Goal: Information Seeking & Learning: Check status

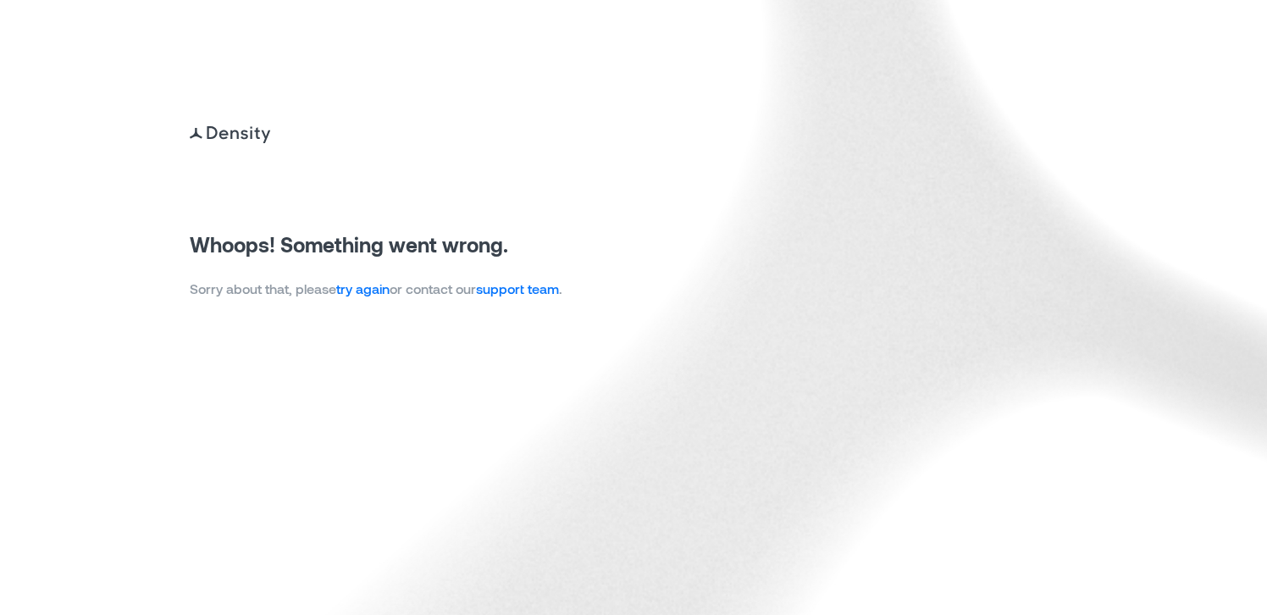
click at [357, 284] on link "try again" at bounding box center [362, 288] width 53 height 16
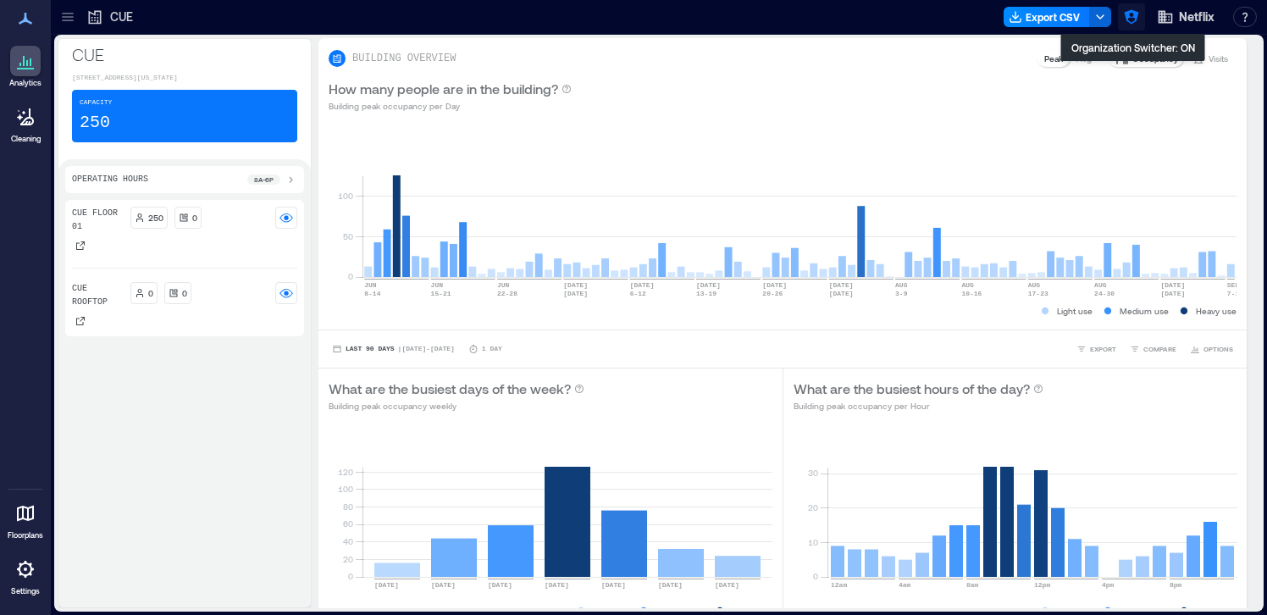
click at [1132, 13] on icon "button" at bounding box center [1131, 16] width 17 height 17
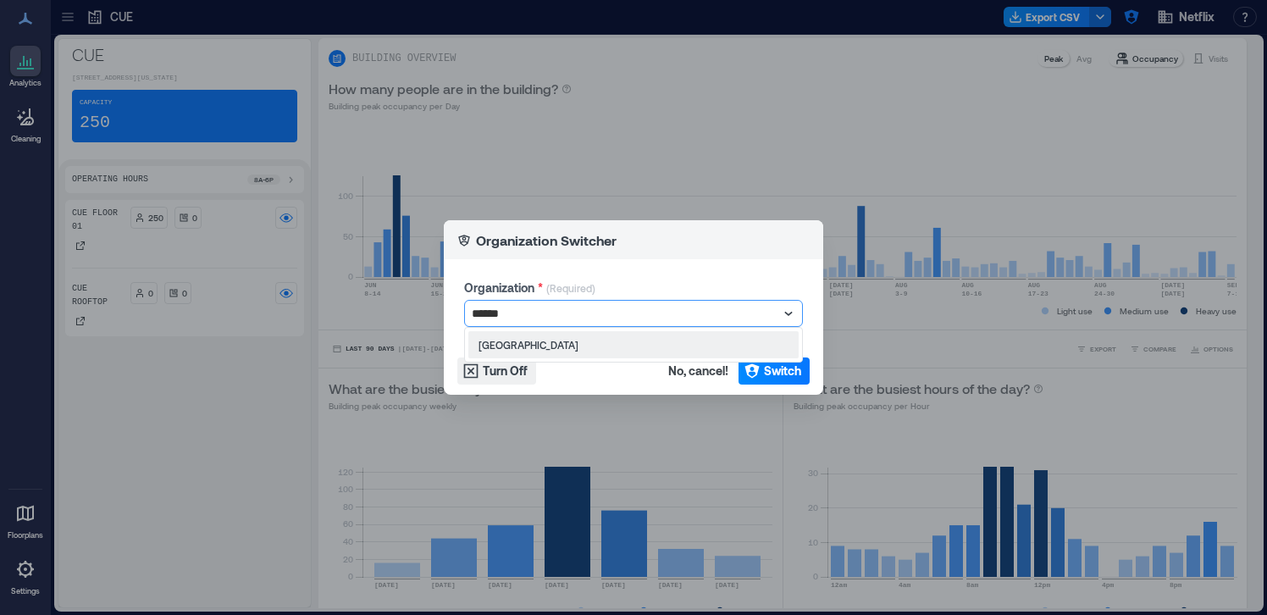
type input "*******"
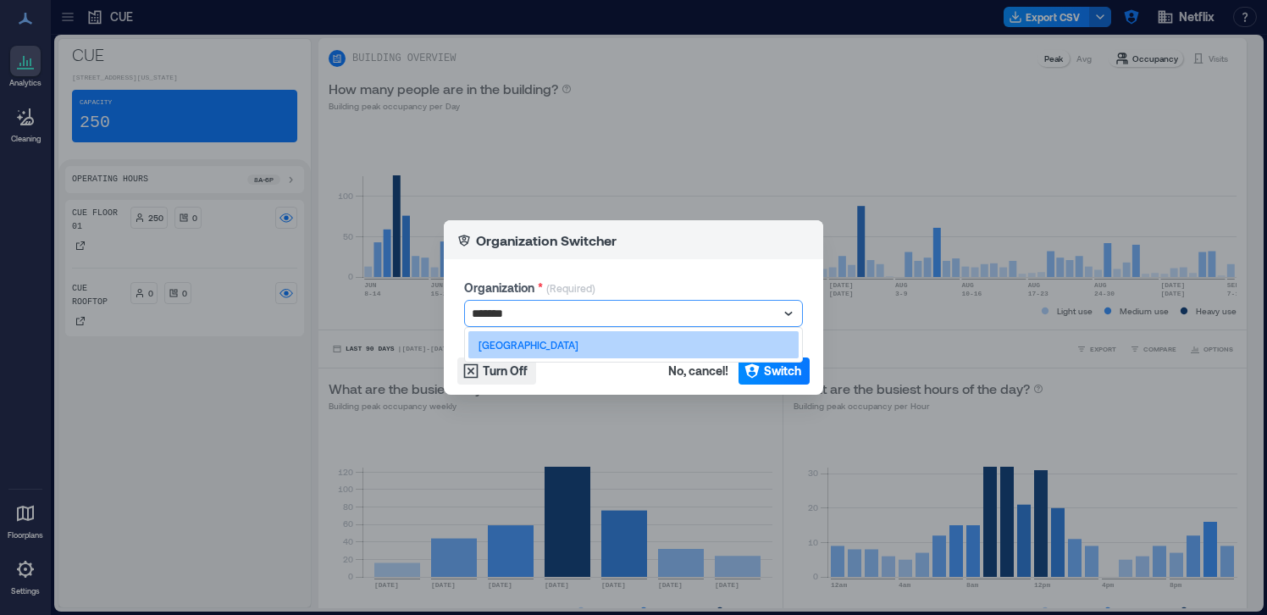
click at [647, 352] on div "[GEOGRAPHIC_DATA]" at bounding box center [633, 344] width 330 height 27
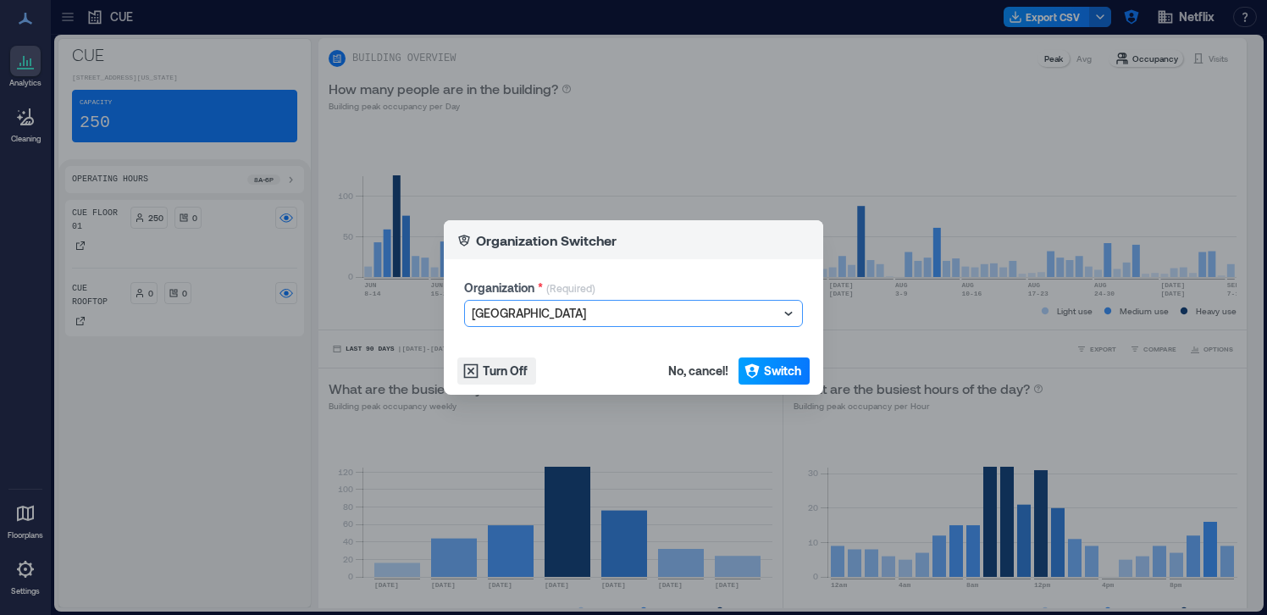
click at [778, 369] on span "Switch" at bounding box center [782, 371] width 37 height 17
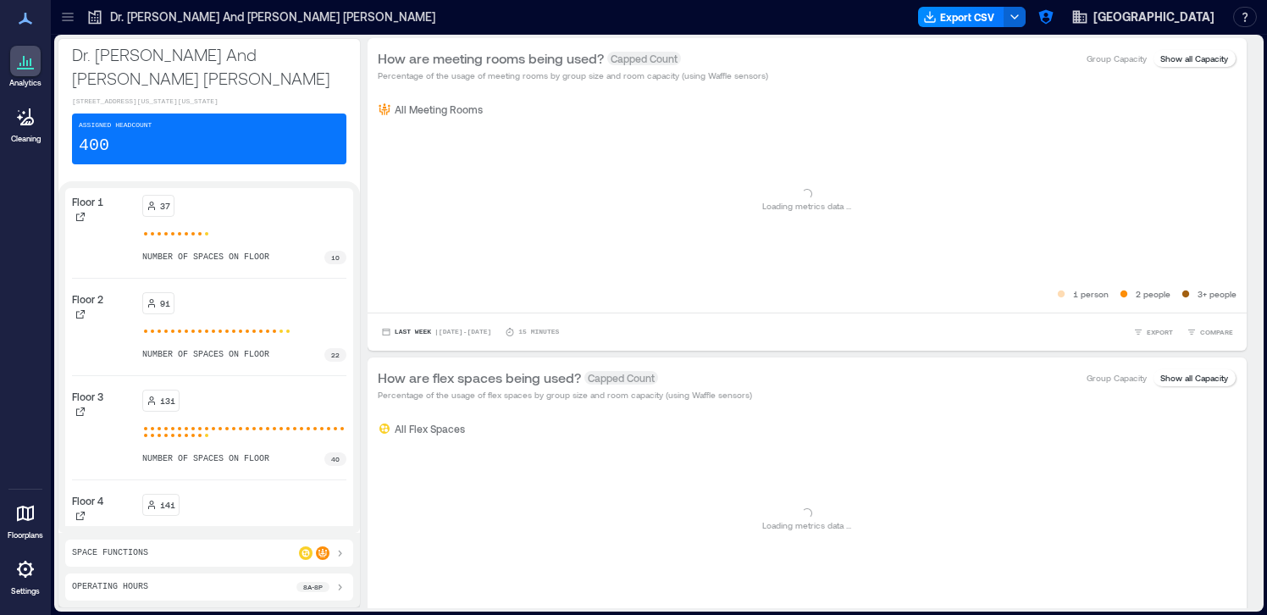
click at [8, 578] on link "Settings" at bounding box center [25, 575] width 41 height 53
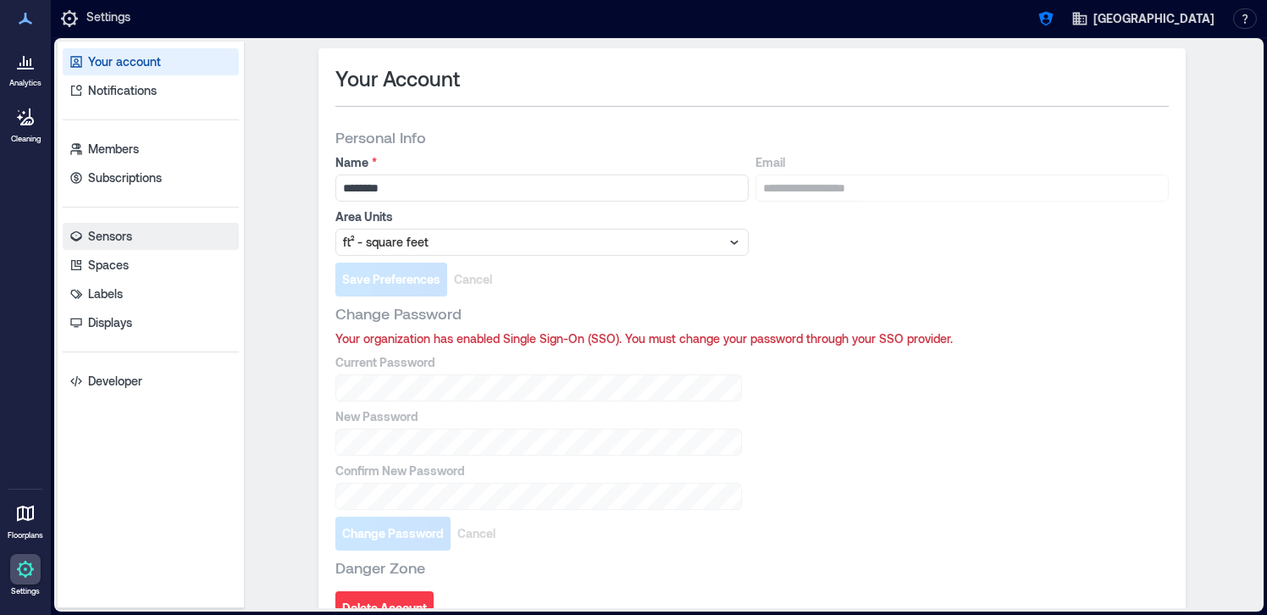
click at [167, 246] on link "Sensors" at bounding box center [151, 236] width 176 height 27
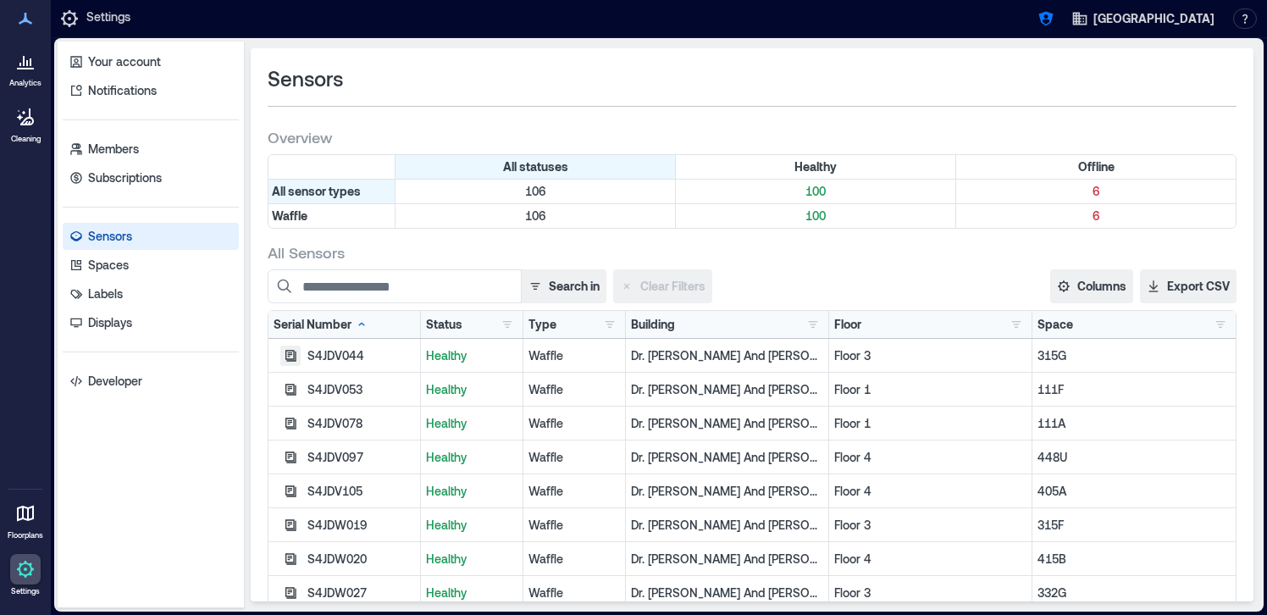
click at [286, 350] on icon "button" at bounding box center [290, 355] width 11 height 11
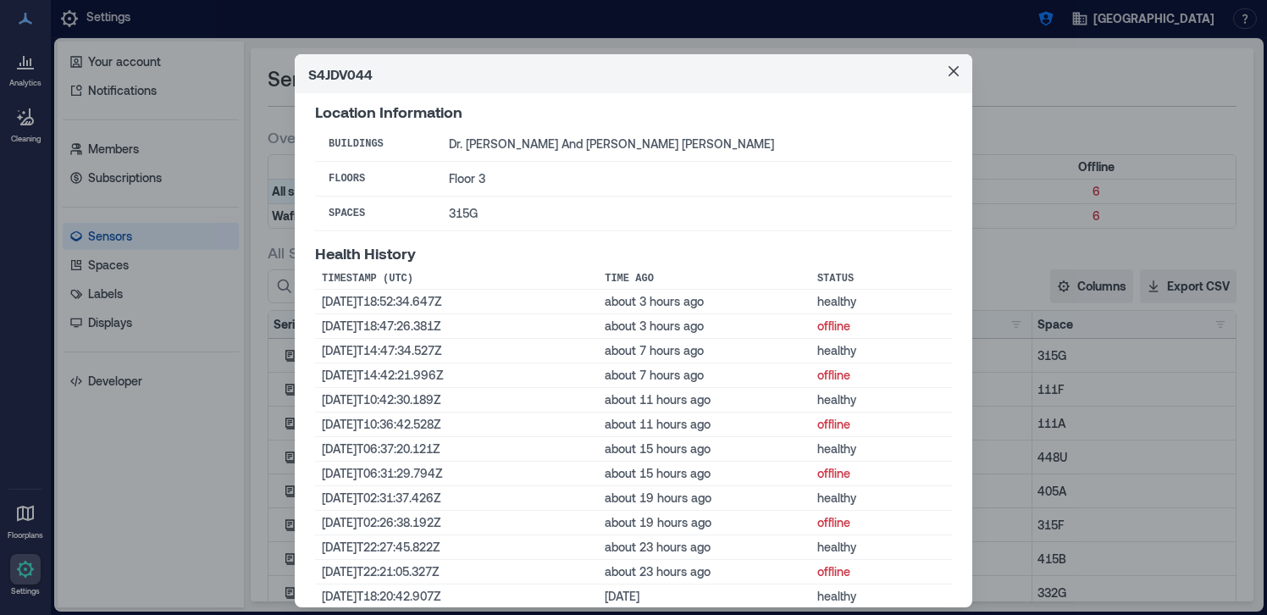
scroll to position [291, 0]
drag, startPoint x: 430, startPoint y: 326, endPoint x: 413, endPoint y: 324, distance: 17.9
click at [413, 324] on td "[DATE]T18:47:26.381Z" at bounding box center [456, 325] width 283 height 25
click at [472, 384] on td "[DATE]T14:42:21.996Z" at bounding box center [456, 375] width 283 height 25
click at [955, 66] on icon "Close" at bounding box center [954, 71] width 10 height 10
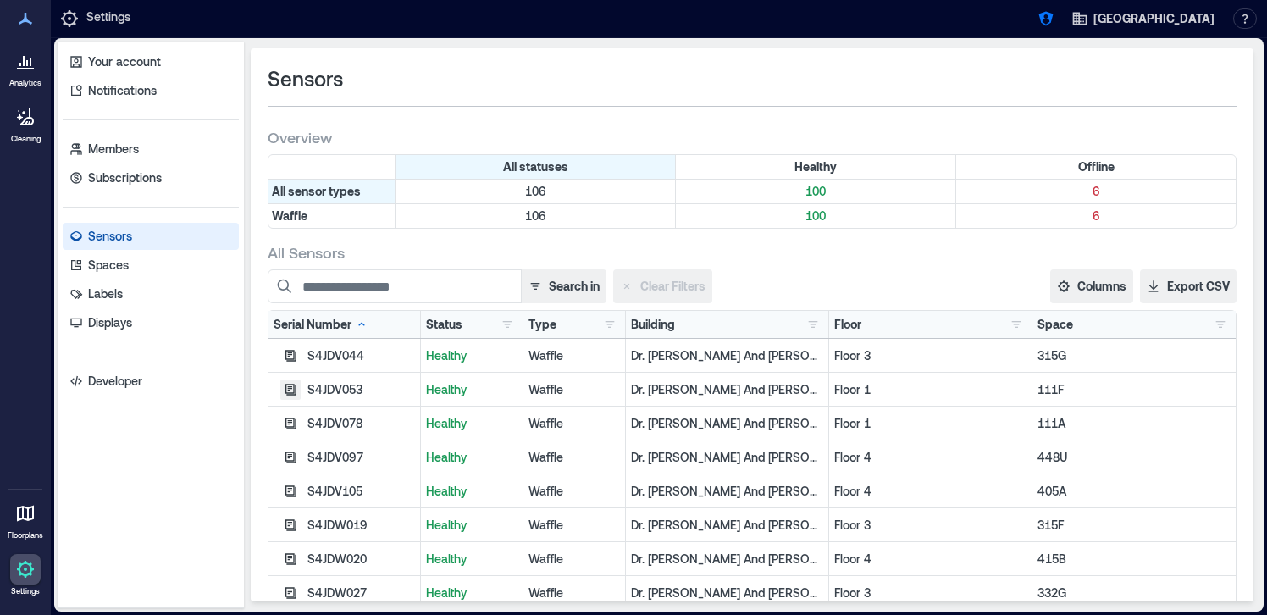
click at [292, 390] on icon "button" at bounding box center [291, 390] width 14 height 14
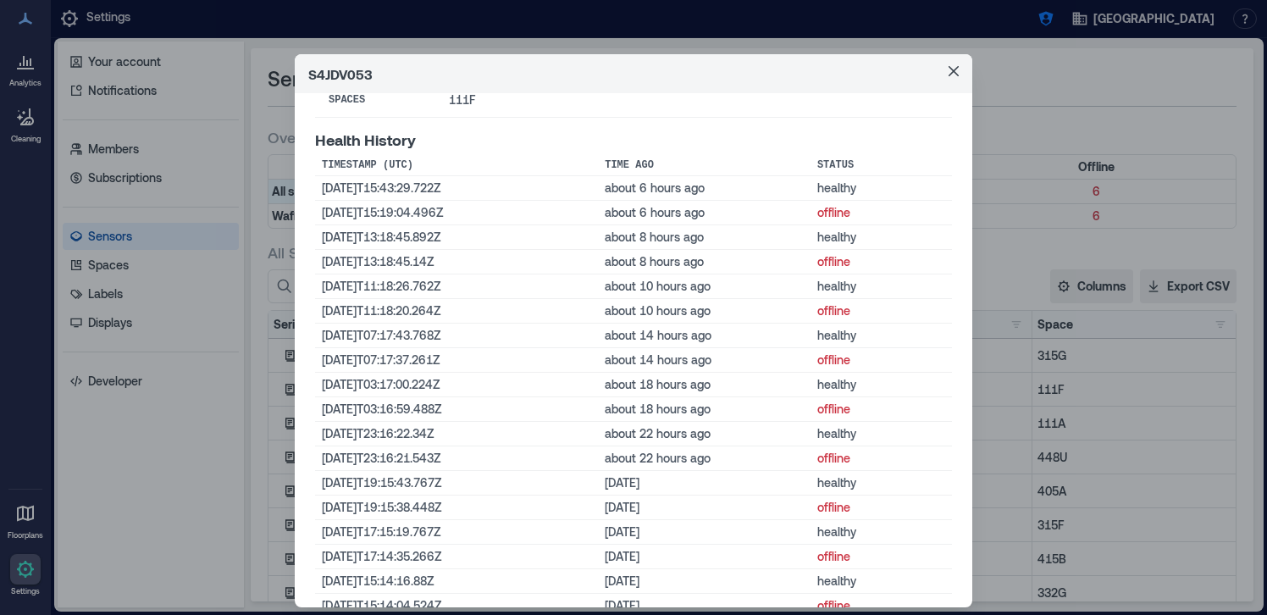
scroll to position [417, 0]
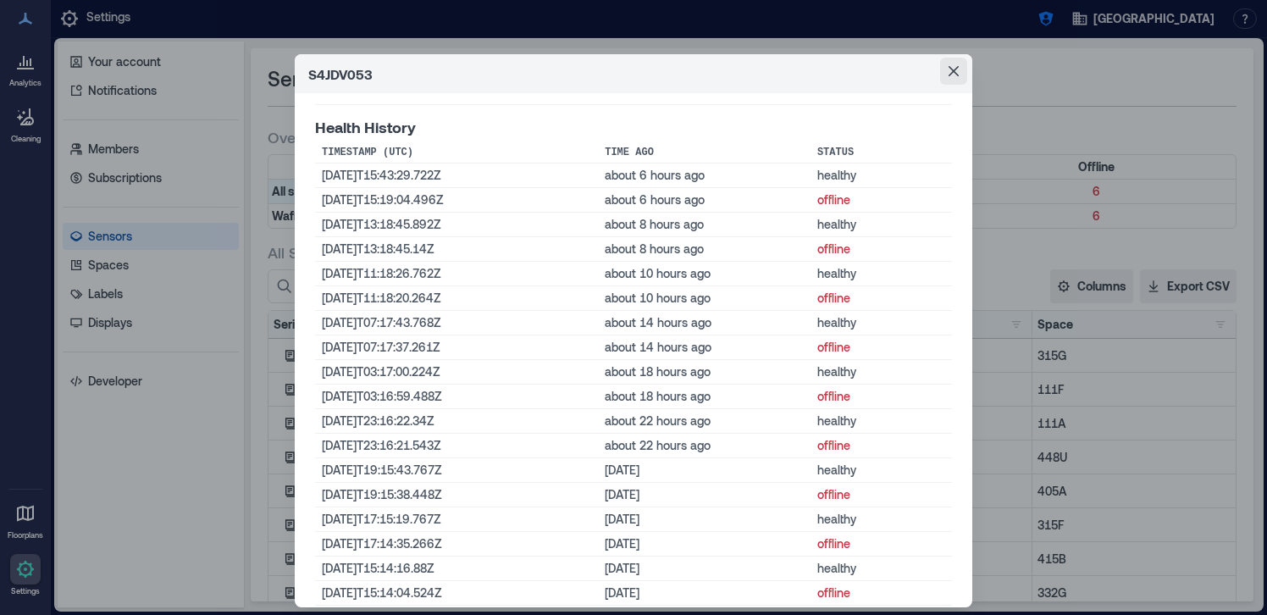
click at [958, 59] on button "Close" at bounding box center [953, 71] width 27 height 27
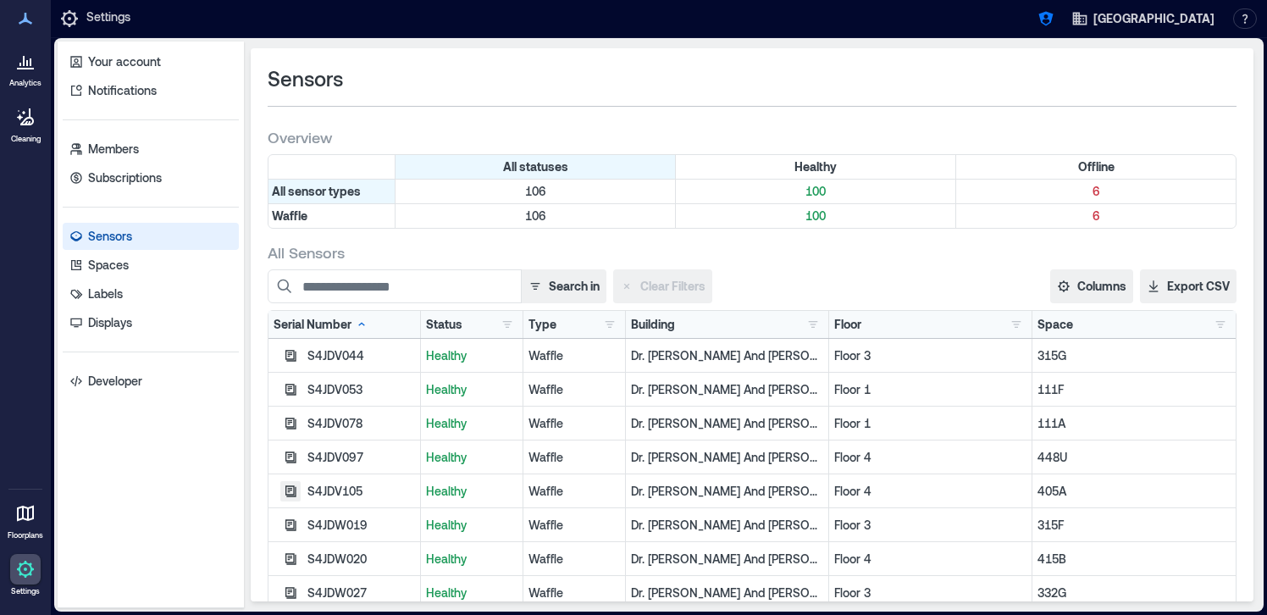
click at [289, 495] on icon "button" at bounding box center [291, 492] width 14 height 14
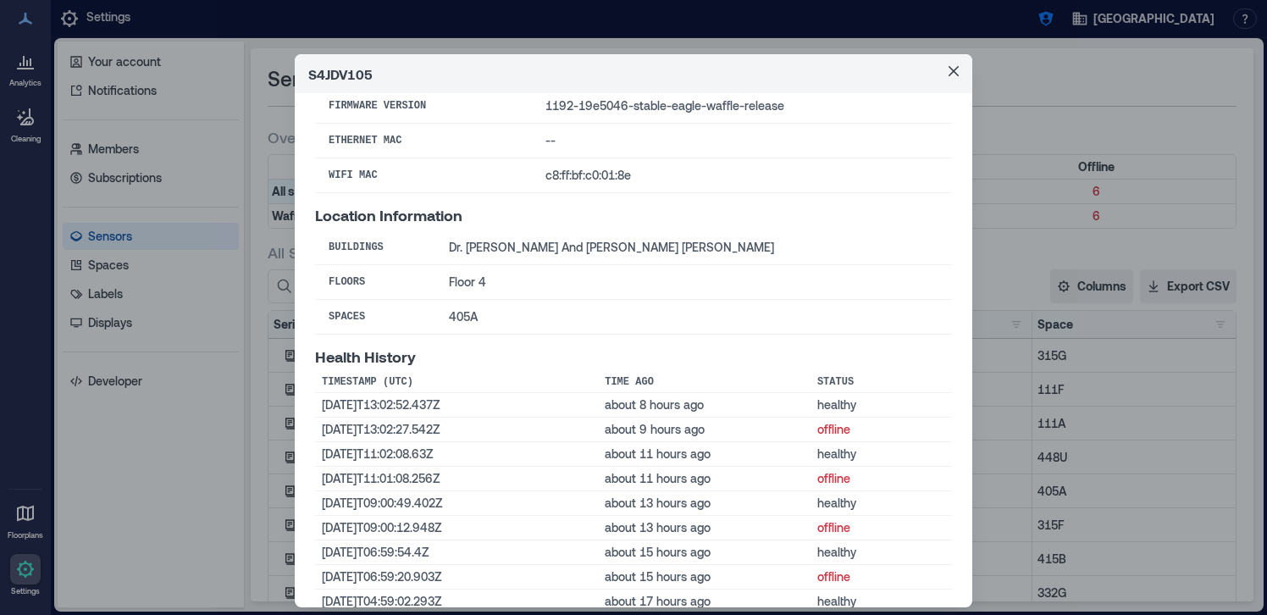
scroll to position [282, 0]
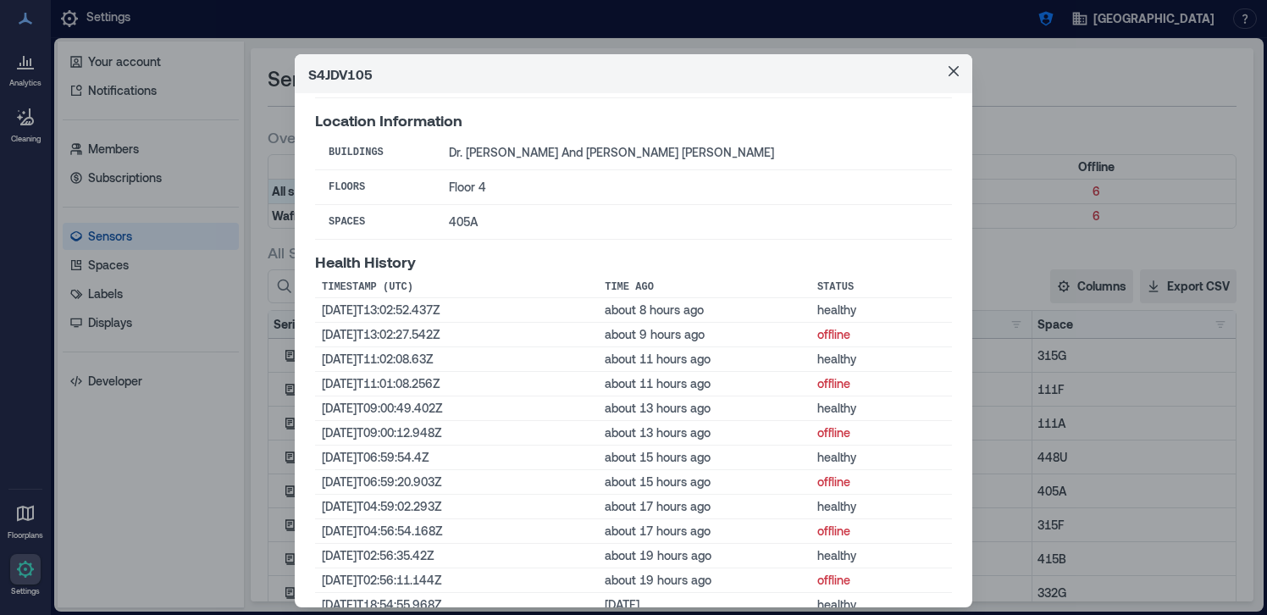
click at [210, 438] on div "S4JDV105 Basic Information Status healthy Last Status Change [DATE]T13:02:52Z (…" at bounding box center [633, 307] width 1267 height 615
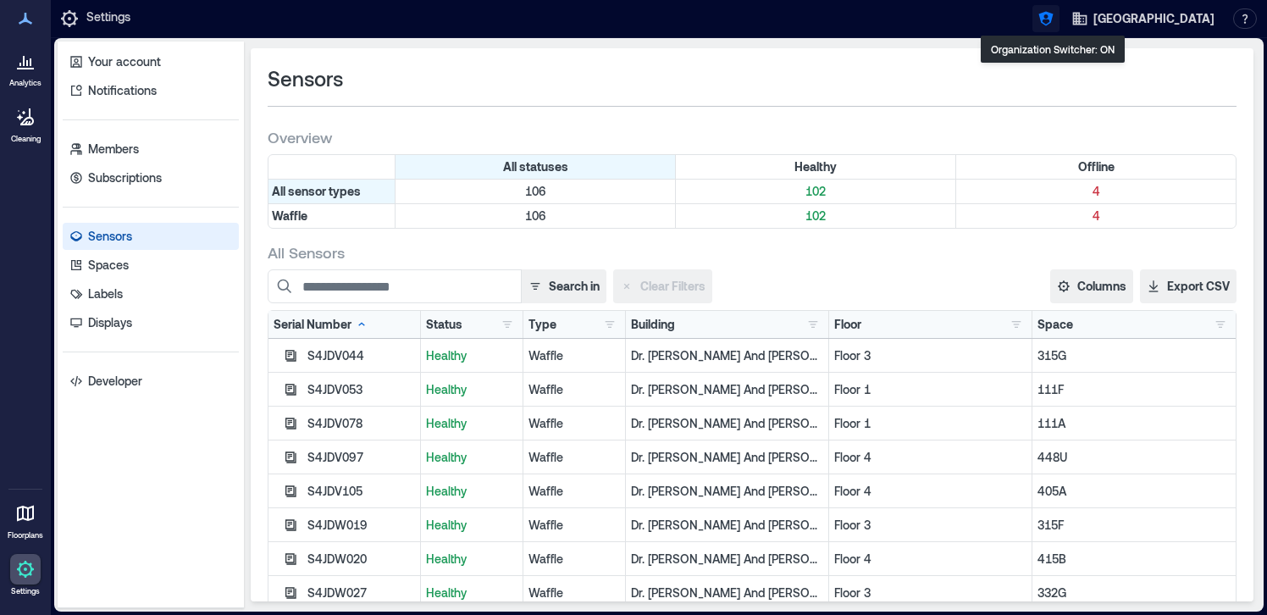
click at [1051, 25] on icon "button" at bounding box center [1046, 19] width 14 height 14
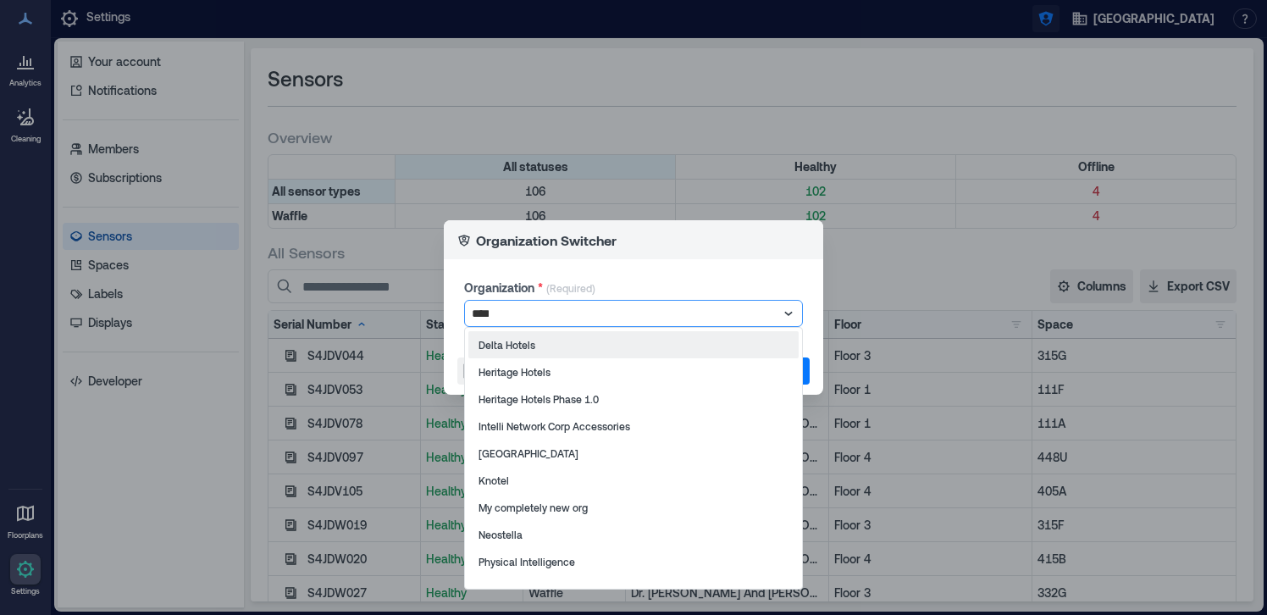
type input "*****"
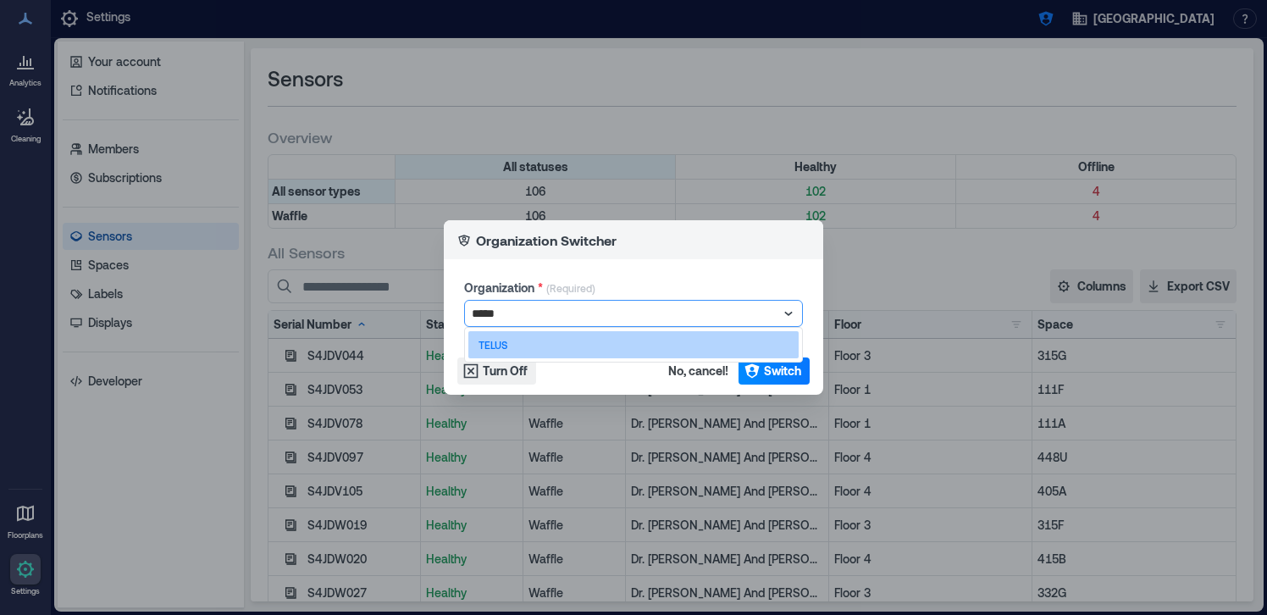
click at [674, 347] on div "TELUS" at bounding box center [633, 344] width 330 height 27
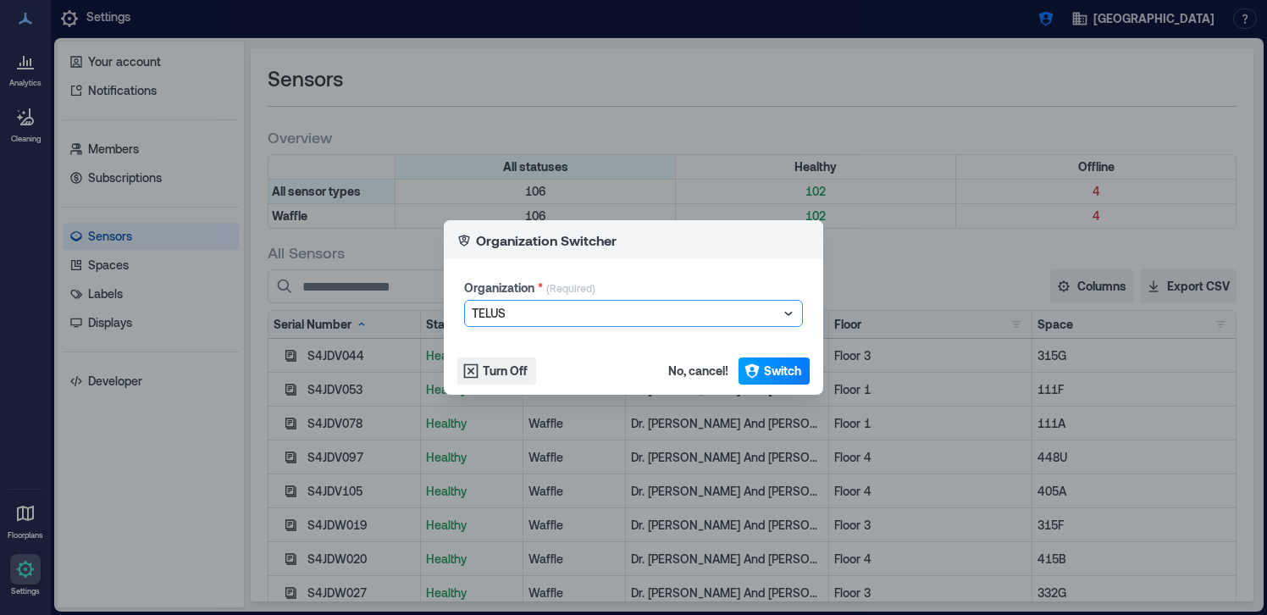
click at [758, 381] on button "Switch" at bounding box center [774, 371] width 71 height 27
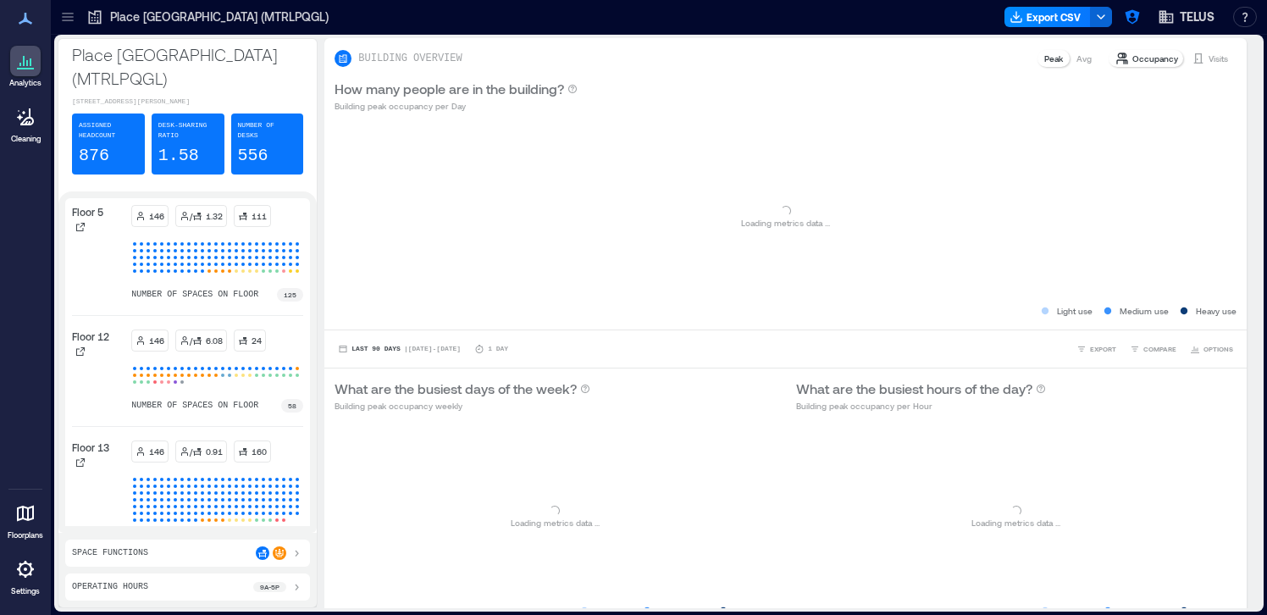
click at [74, 31] on div "Place TELUS Montréal (MTRLPQGL) Export CSV TELUS Resources API Documentation He…" at bounding box center [659, 17] width 1217 height 35
click at [73, 19] on icon at bounding box center [67, 16] width 17 height 17
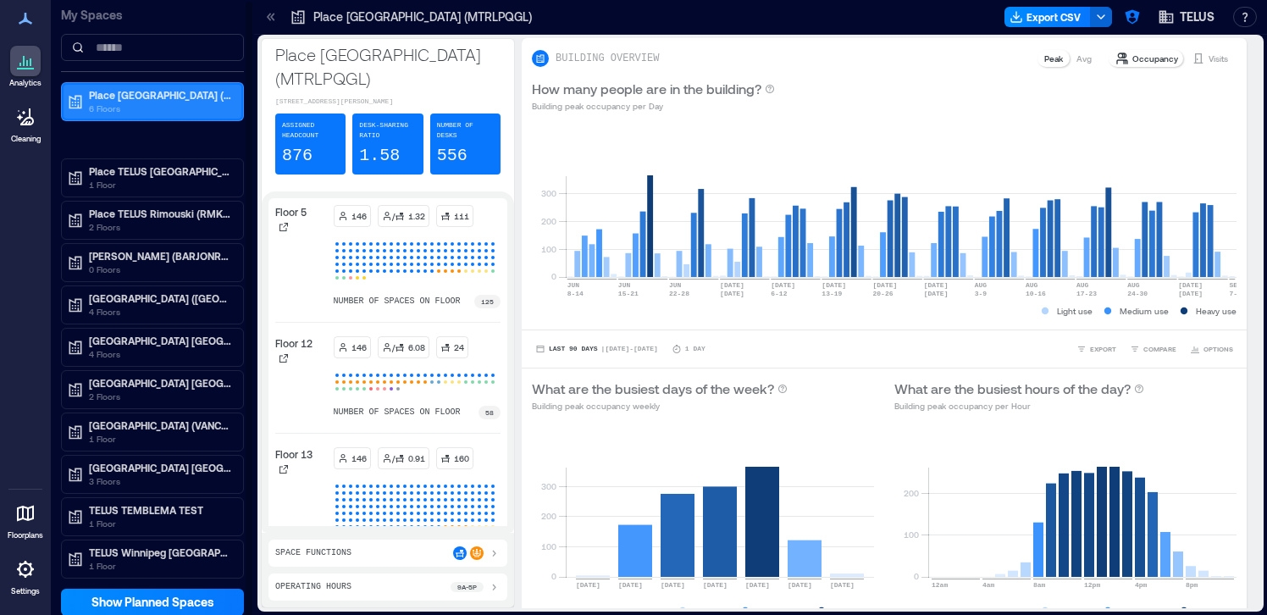
click at [167, 107] on p "6 Floors" at bounding box center [160, 109] width 142 height 14
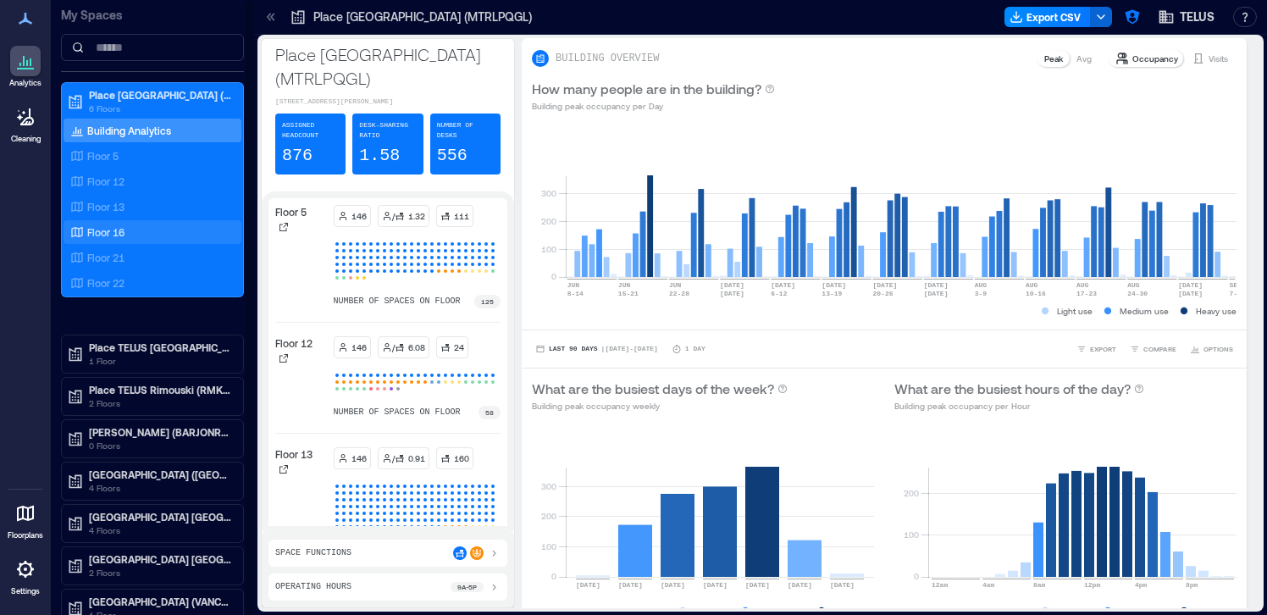
click at [141, 221] on div "Floor 16" at bounding box center [153, 232] width 178 height 24
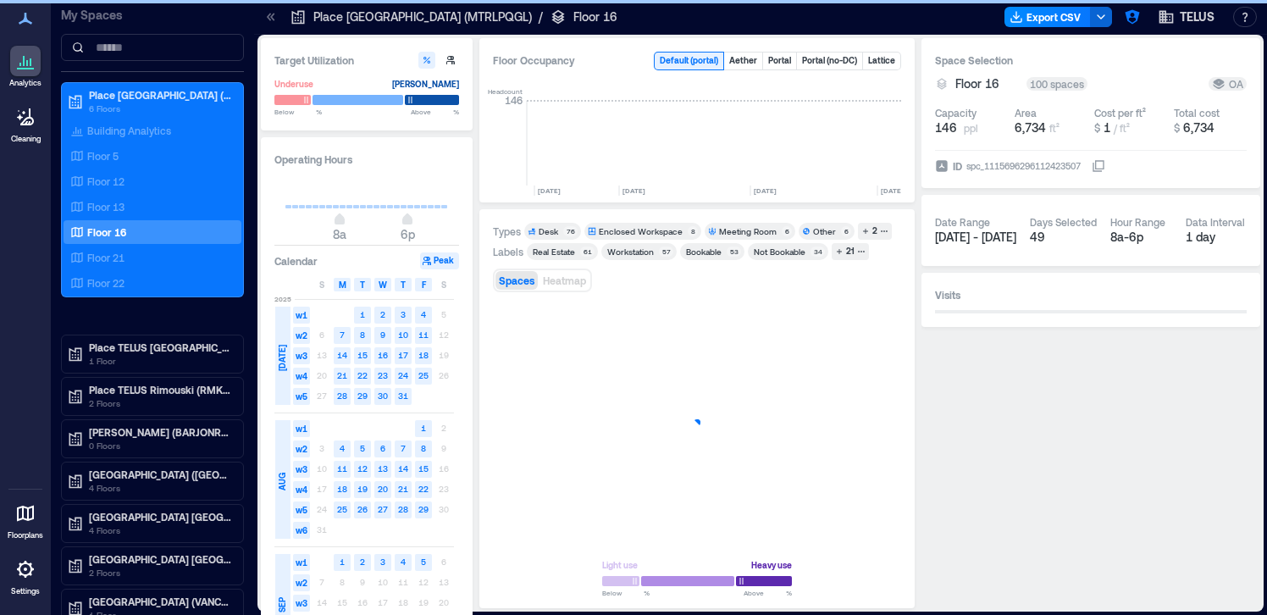
scroll to position [0, 2979]
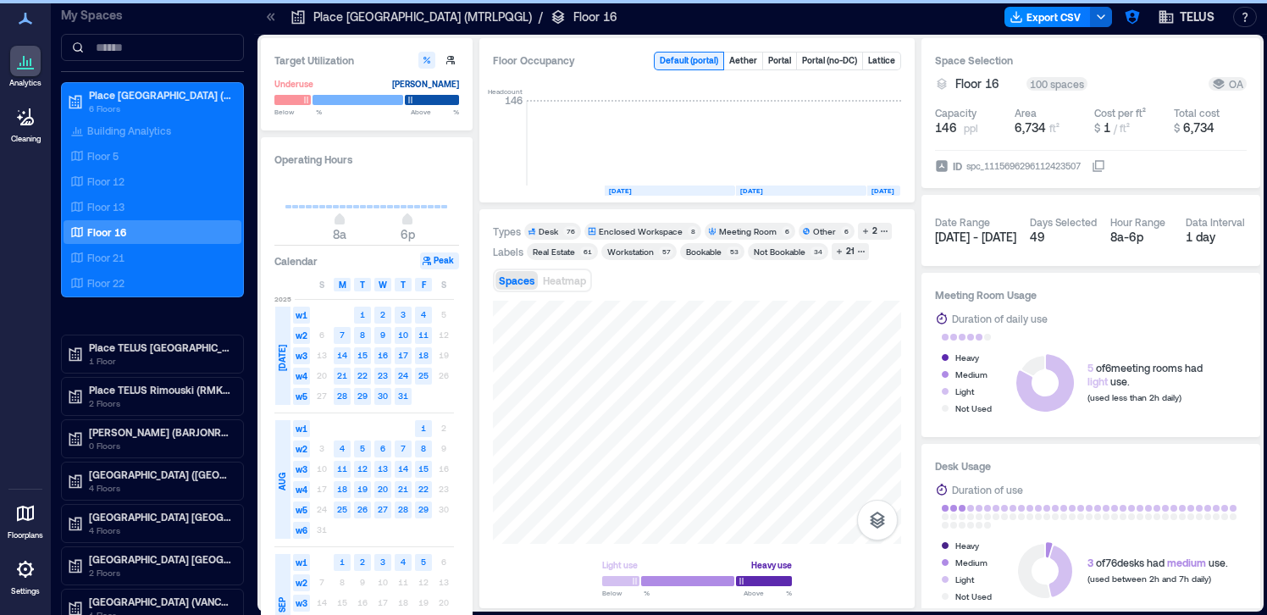
click at [273, 23] on icon at bounding box center [271, 16] width 17 height 17
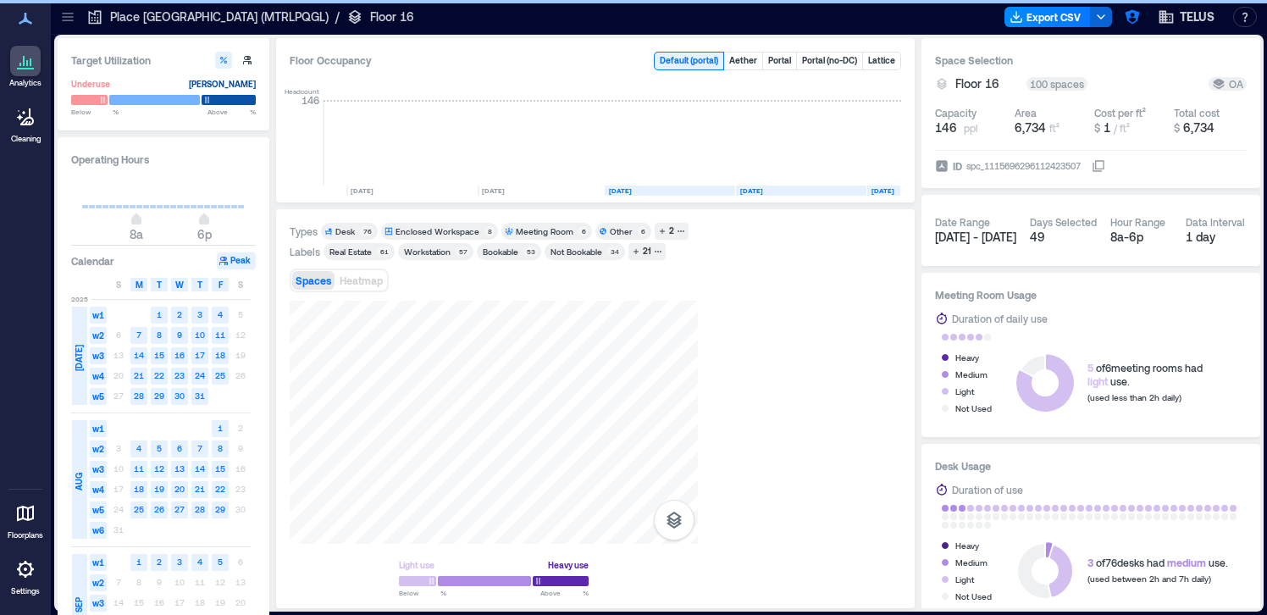
scroll to position [0, 2775]
